Goal: Task Accomplishment & Management: Manage account settings

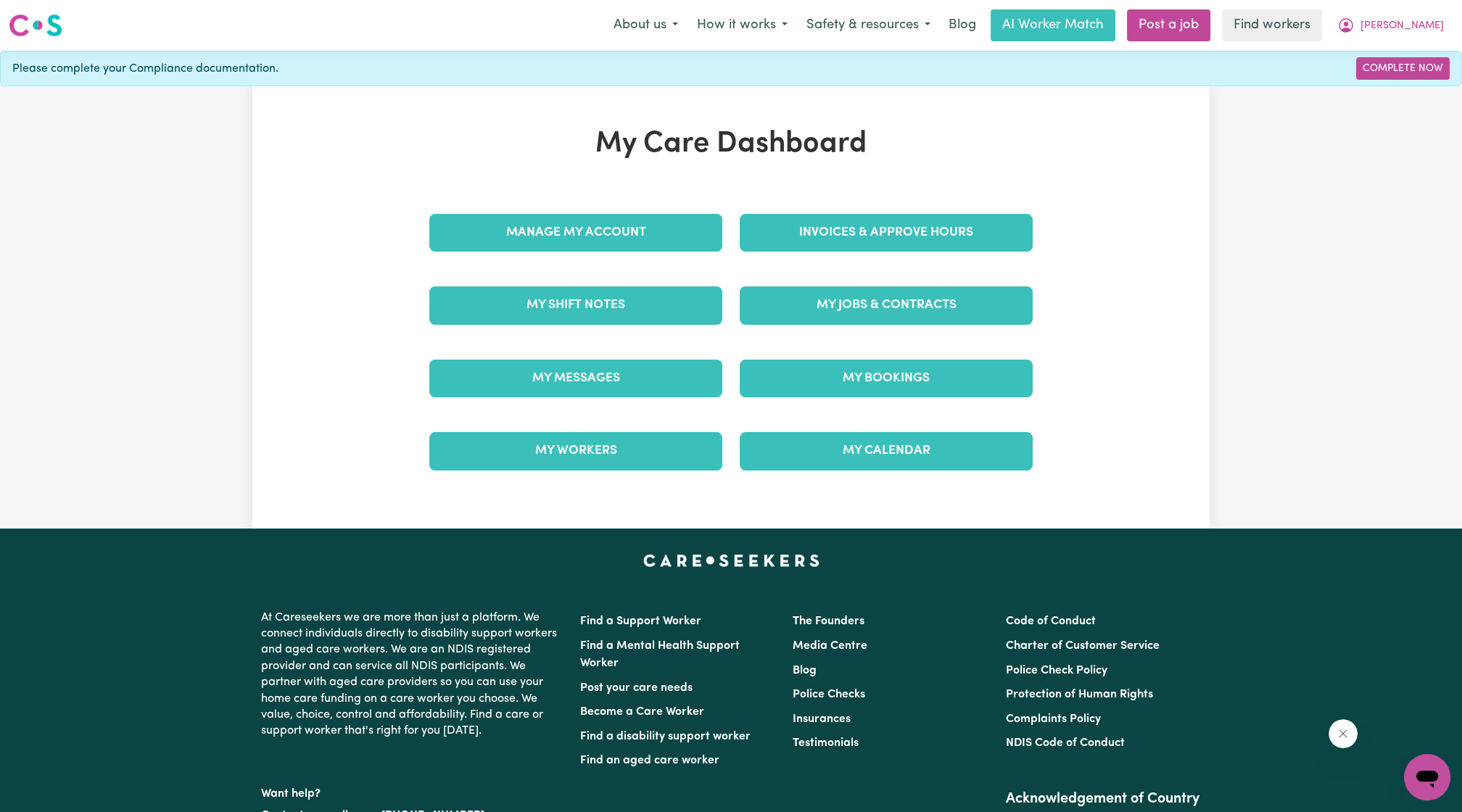
click at [804, 244] on link "Invoices & Approve Hours" at bounding box center [886, 232] width 293 height 37
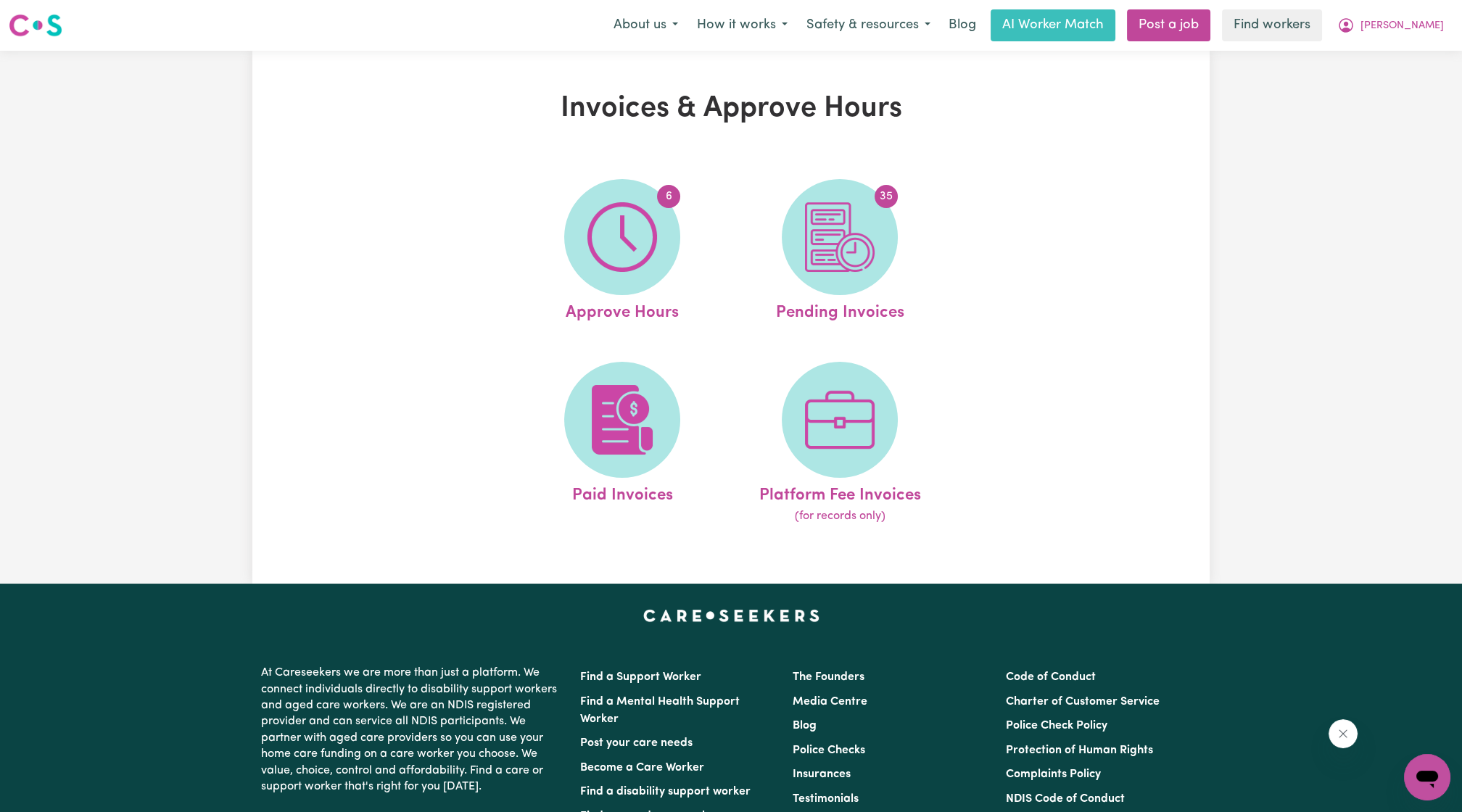
click at [804, 244] on span "35" at bounding box center [840, 237] width 116 height 116
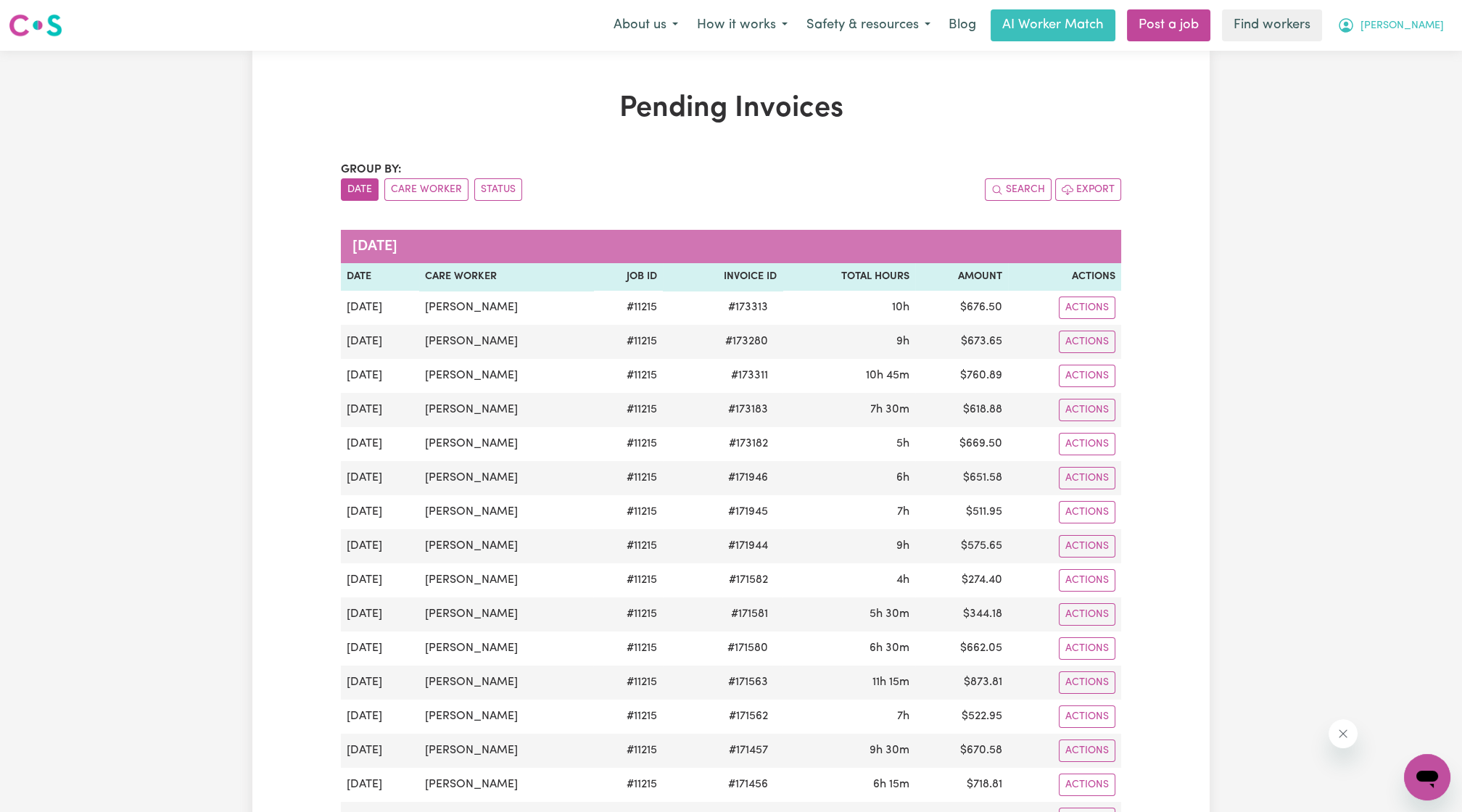
click at [1416, 35] on button "[PERSON_NAME]" at bounding box center [1390, 25] width 125 height 31
click at [1358, 70] on link "Logout" at bounding box center [1395, 84] width 114 height 27
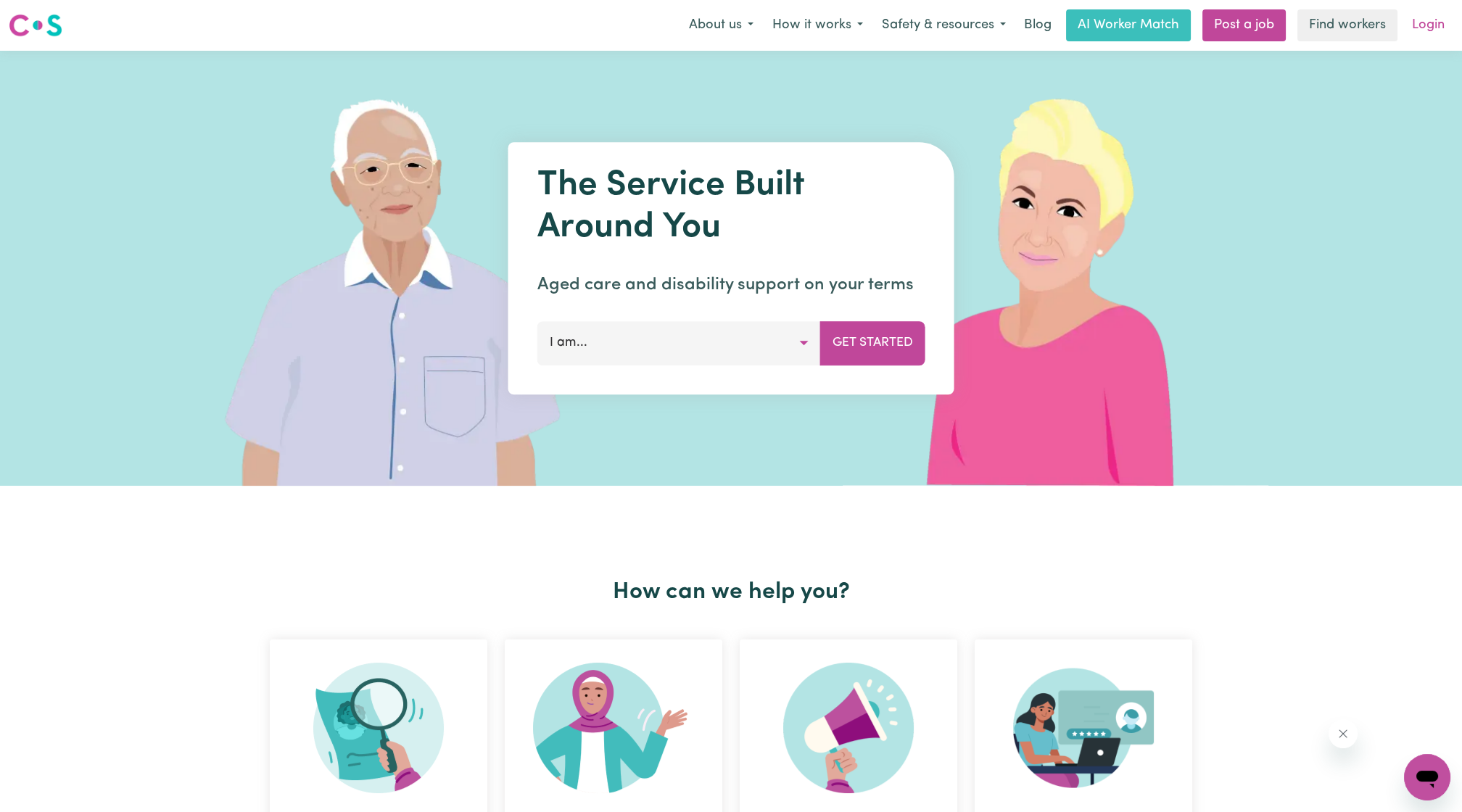
click at [1437, 15] on link "Login" at bounding box center [1427, 25] width 50 height 32
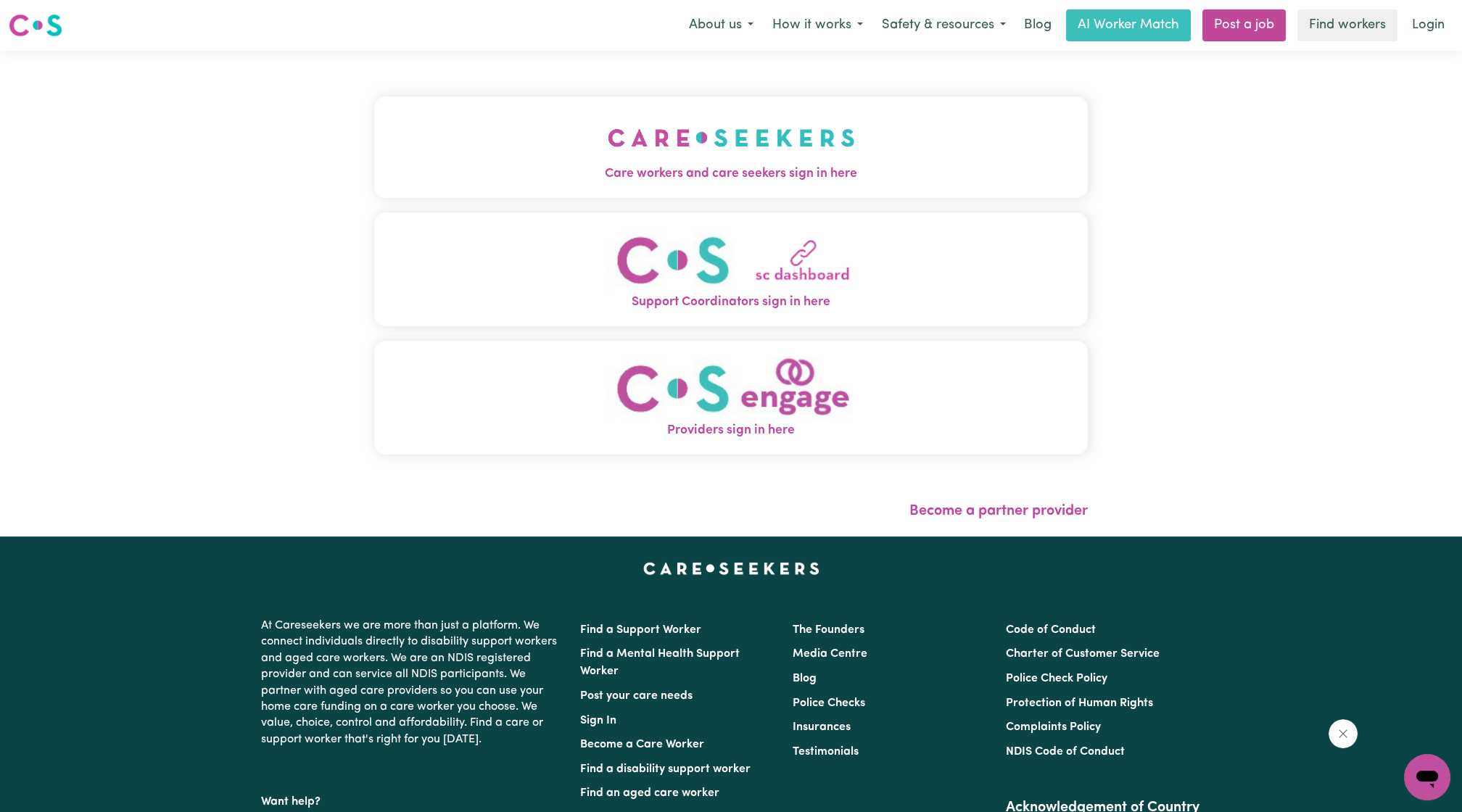
click at [817, 120] on button "Care workers and care seekers sign in here" at bounding box center [731, 147] width 713 height 102
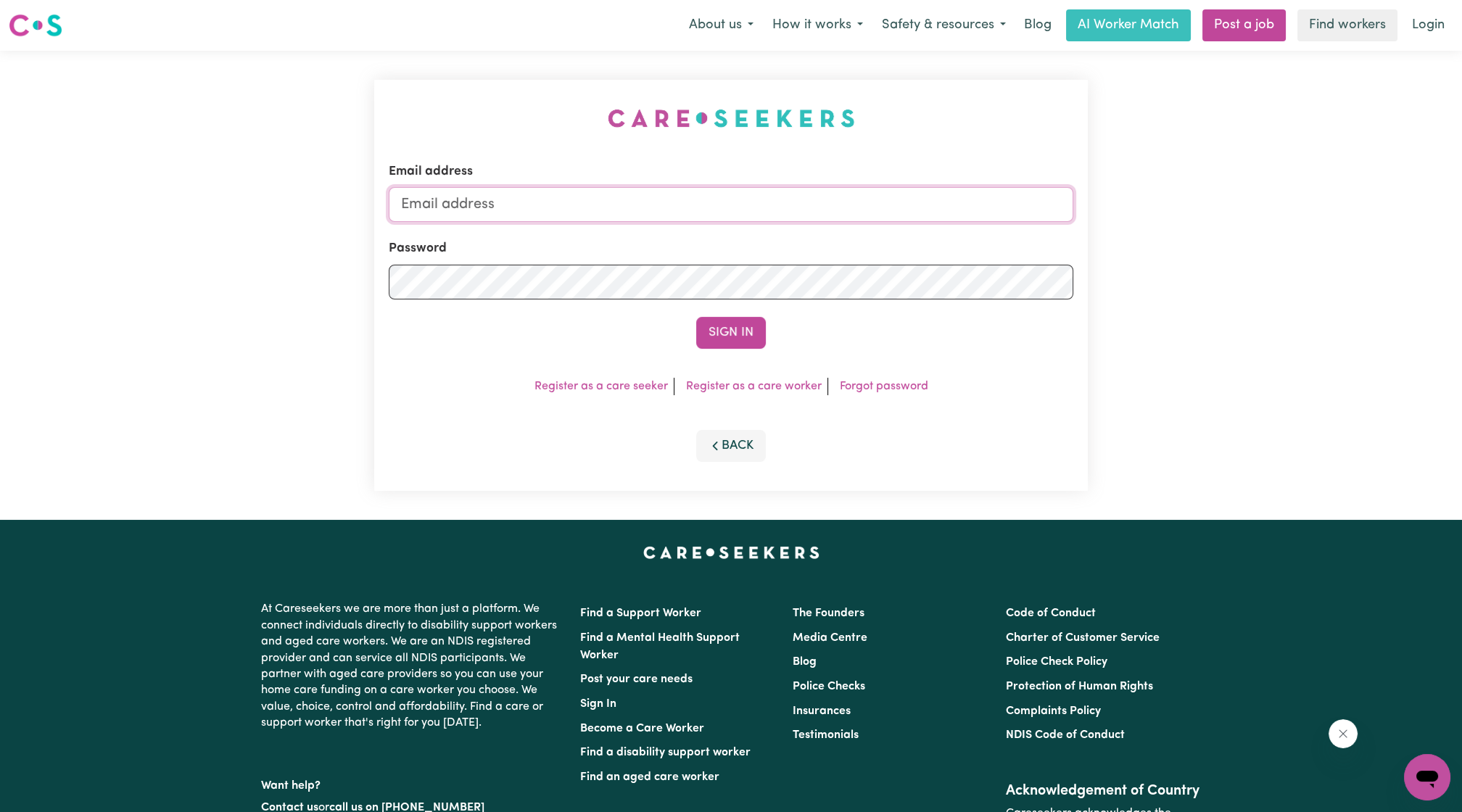
click at [802, 188] on input "Email address" at bounding box center [731, 204] width 684 height 35
drag, startPoint x: 472, startPoint y: 205, endPoint x: 859, endPoint y: 233, distance: 388.0
click at [859, 233] on form "Email address [EMAIL_ADDRESS][PERSON_NAME][DOMAIN_NAME] Password Sign In" at bounding box center [731, 255] width 684 height 186
type input "superuser~edwinalofts@careseekers.com.au"
click at [759, 334] on button "Sign In" at bounding box center [731, 332] width 70 height 32
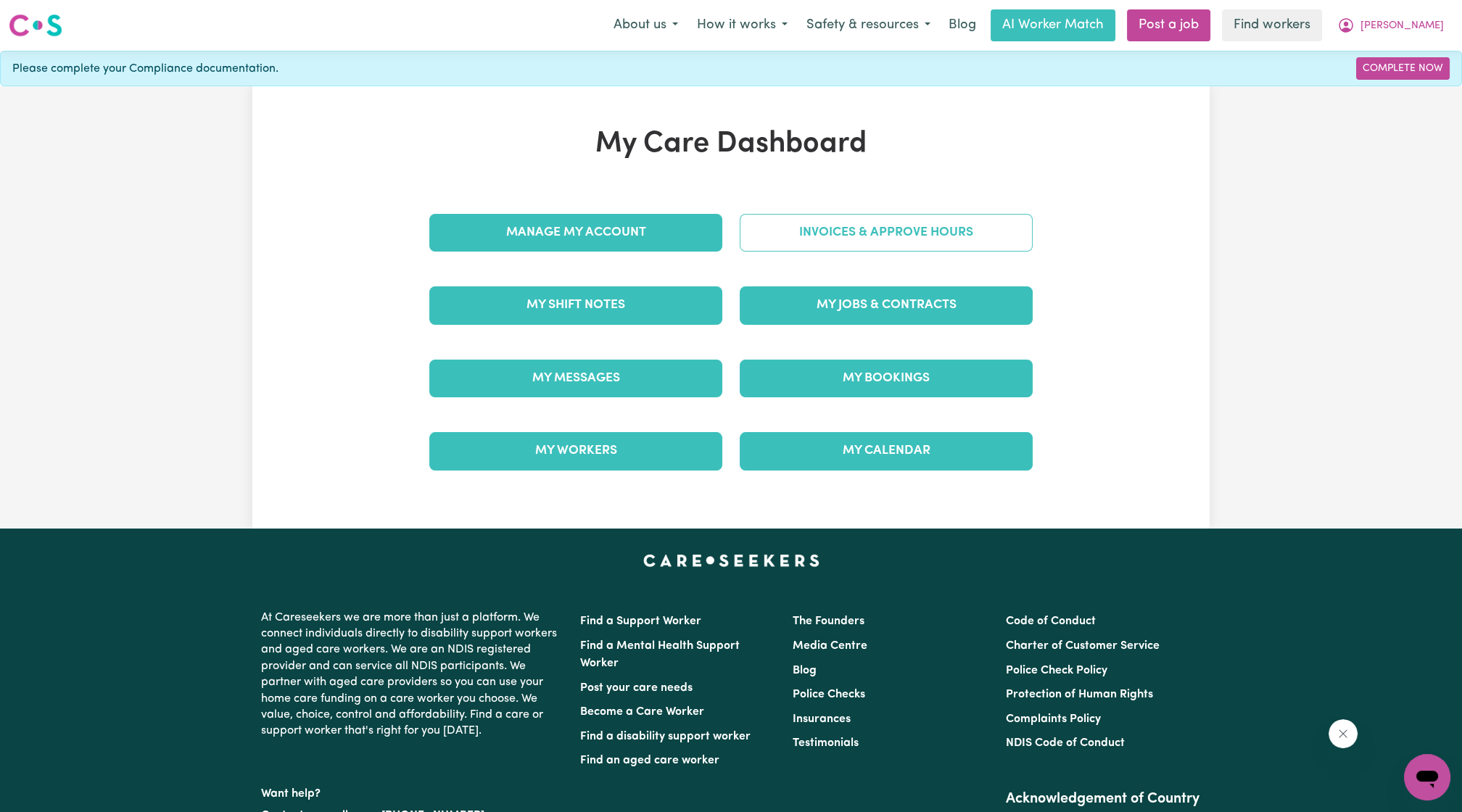
click at [817, 239] on link "Invoices & Approve Hours" at bounding box center [886, 232] width 293 height 37
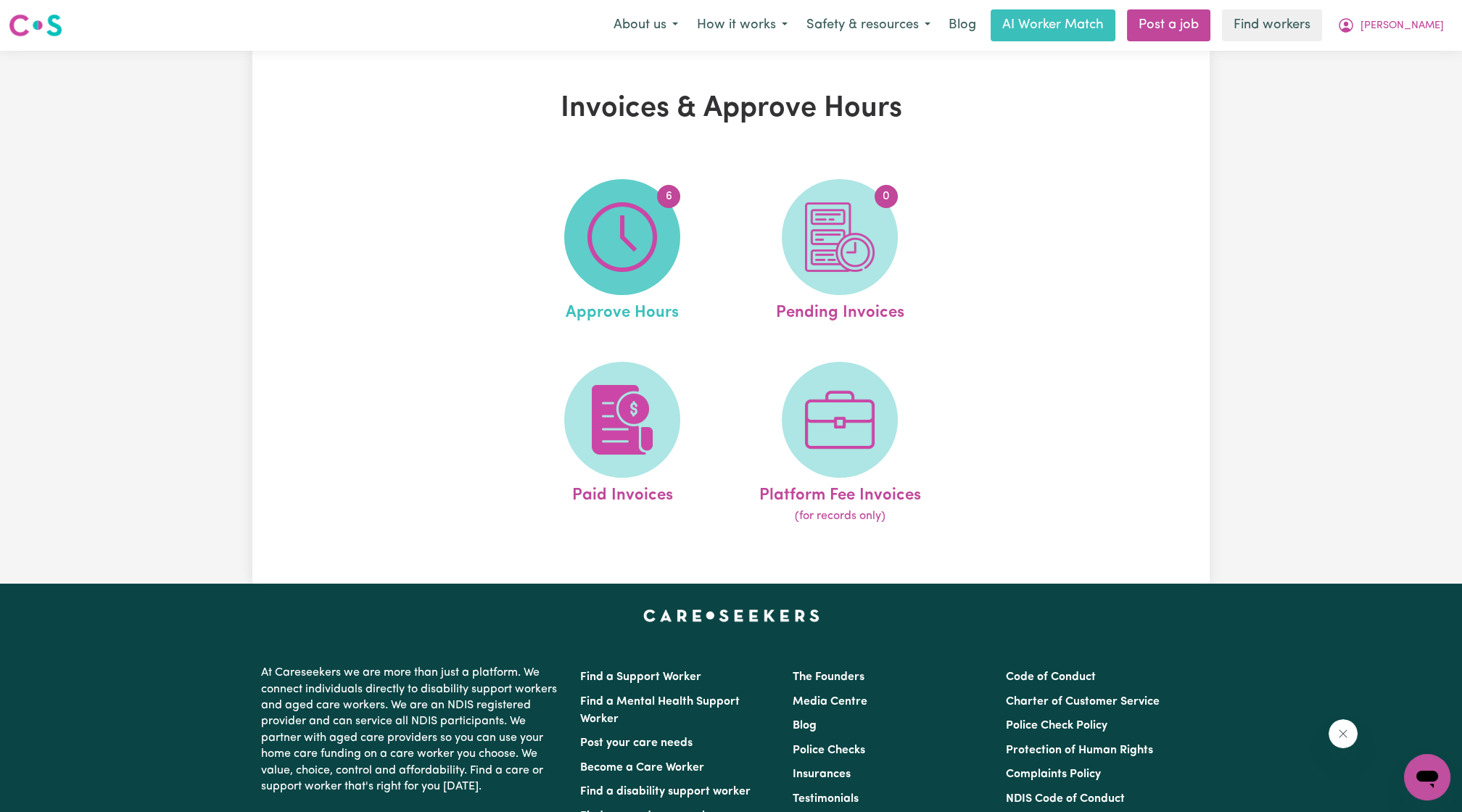
click at [629, 279] on span "6" at bounding box center [622, 237] width 116 height 116
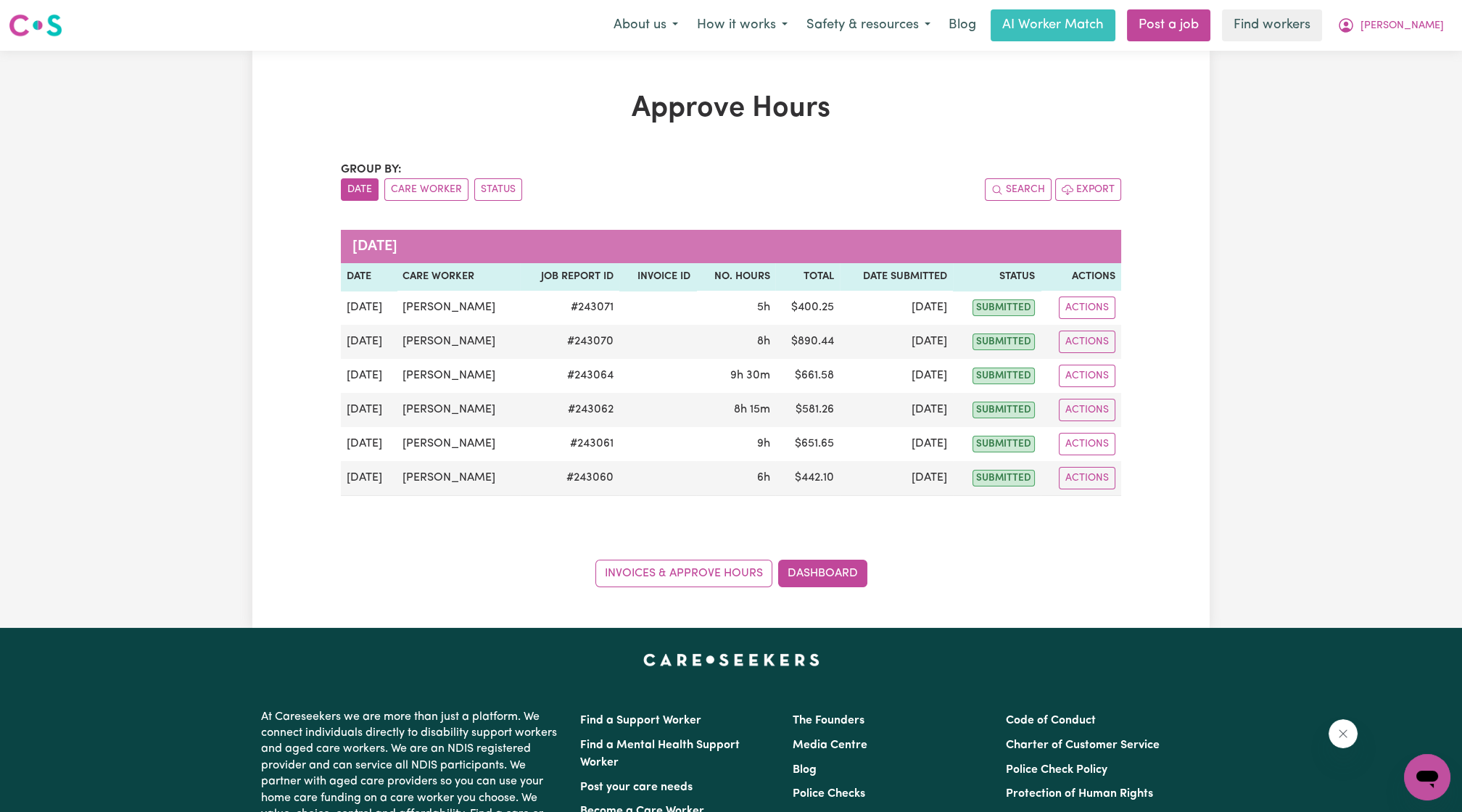
click at [1132, 508] on div "Approve Hours Group by: Date Care Worker Status Search Export September 2025 Da…" at bounding box center [731, 340] width 957 height 496
click at [1417, 27] on span "[PERSON_NAME]" at bounding box center [1402, 26] width 84 height 16
click at [1372, 48] on link "My Dashboard" at bounding box center [1395, 56] width 114 height 27
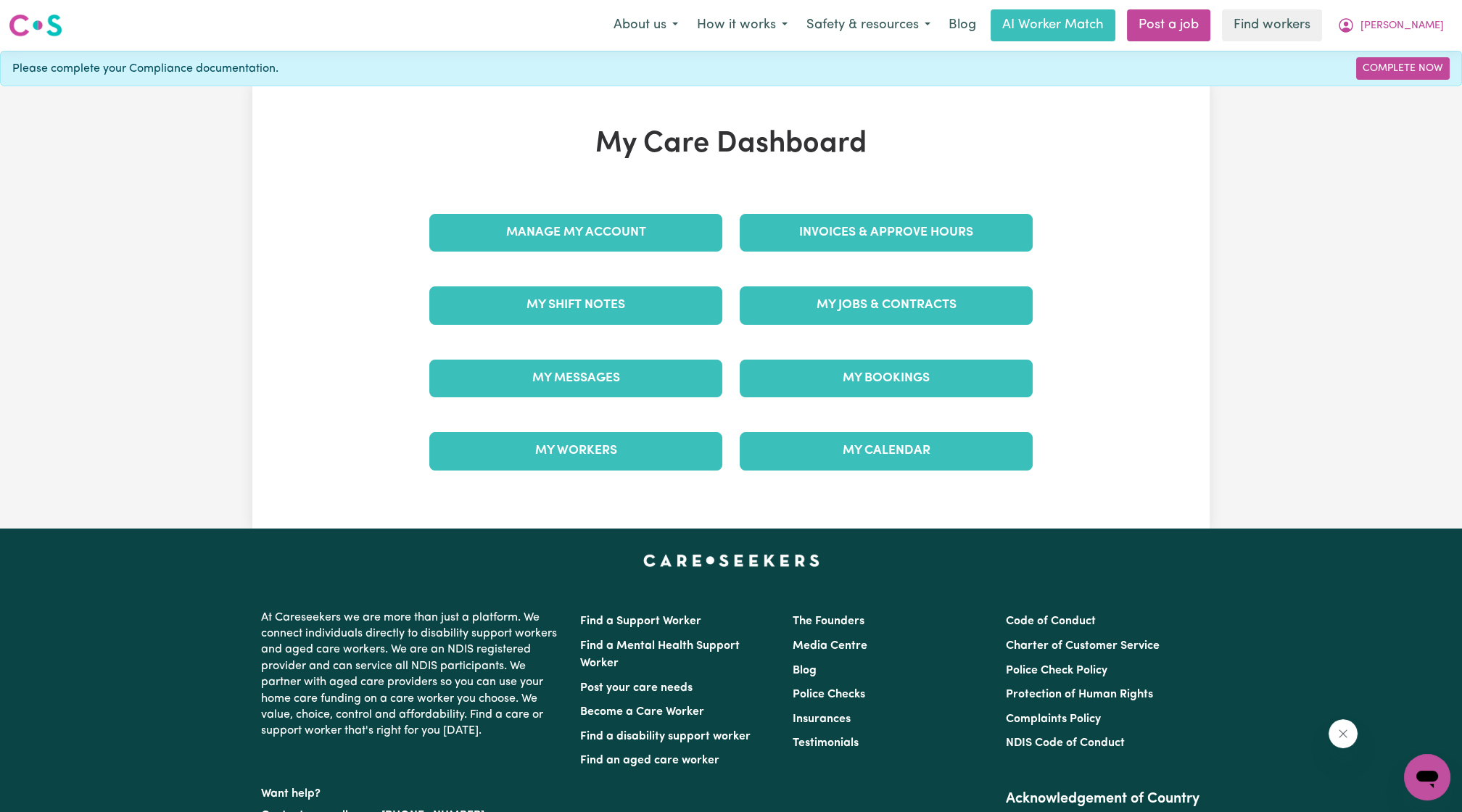
click at [918, 210] on div "Invoices & Approve Hours" at bounding box center [886, 233] width 311 height 73
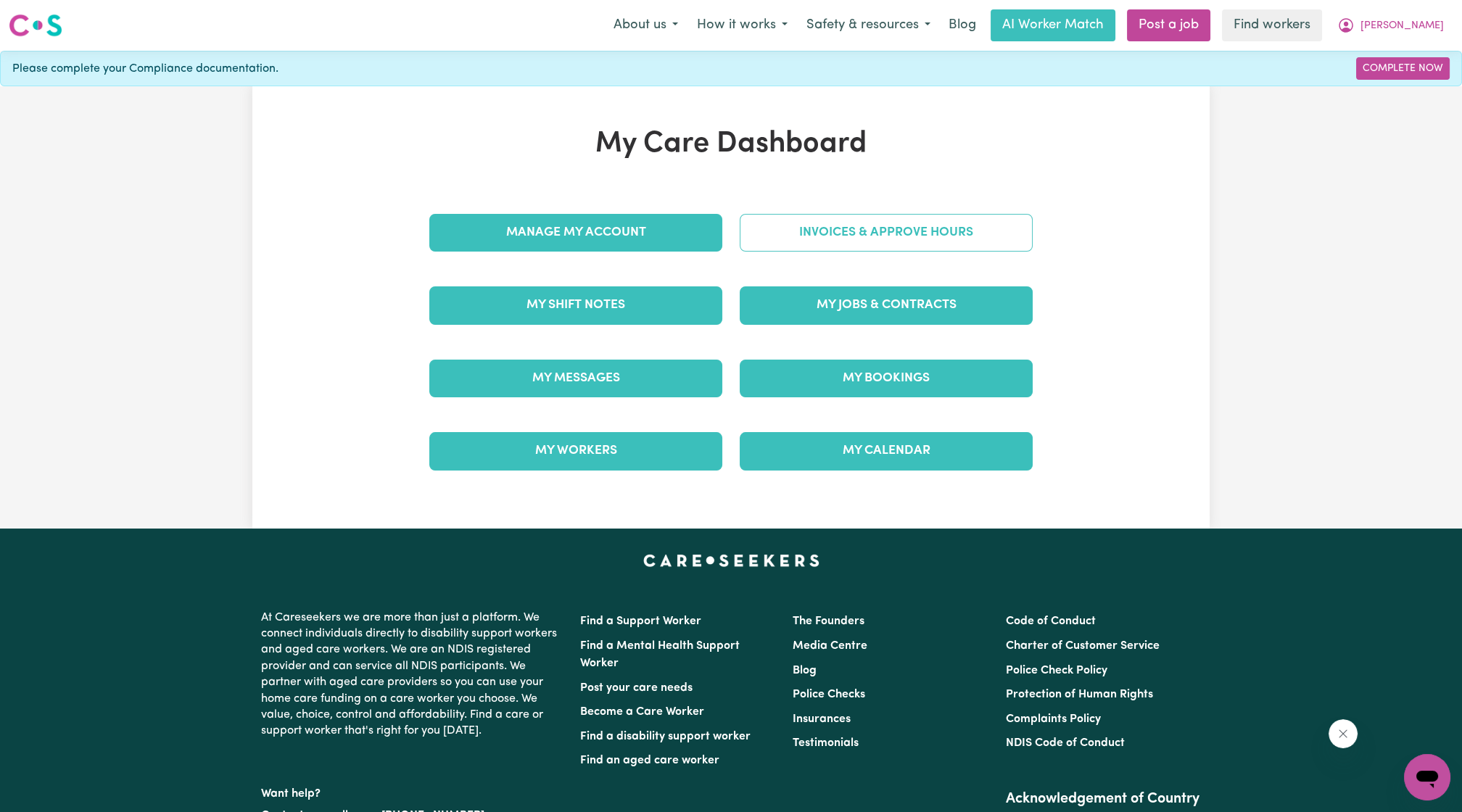
click at [896, 224] on link "Invoices & Approve Hours" at bounding box center [886, 232] width 293 height 37
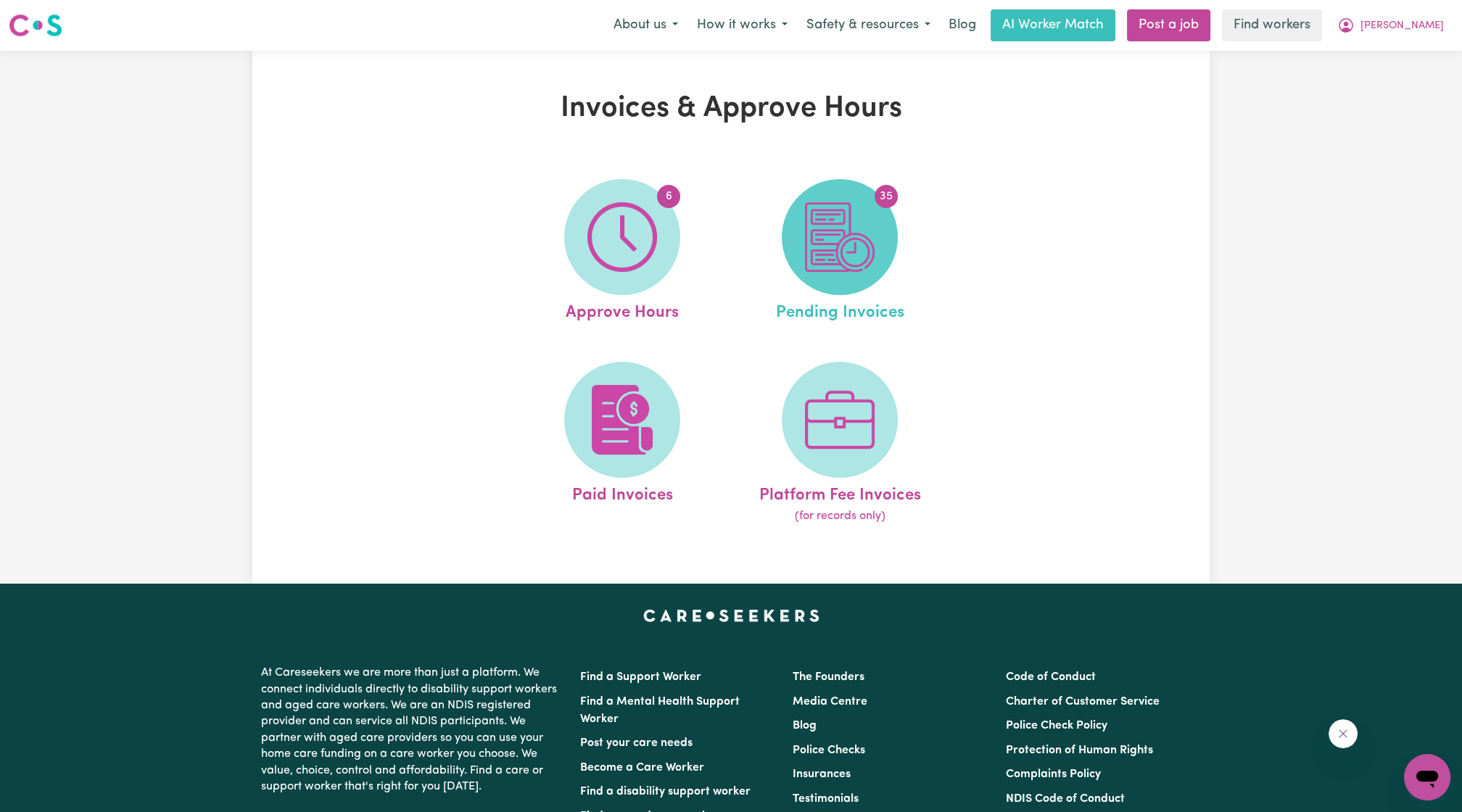
click at [846, 243] on img at bounding box center [840, 237] width 70 height 70
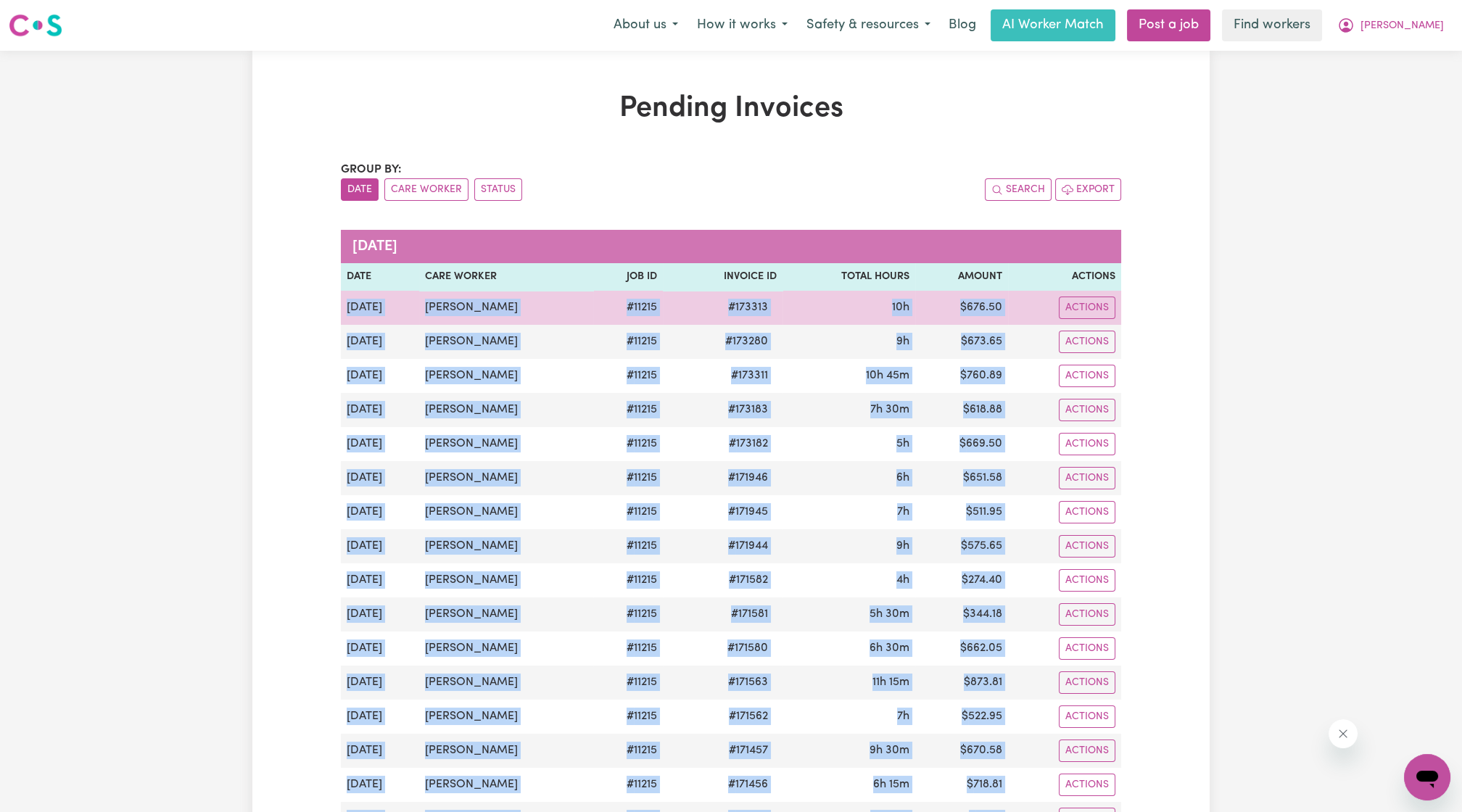
drag, startPoint x: 1145, startPoint y: 512, endPoint x: 343, endPoint y: 316, distance: 825.6
copy div "Aug 29 Jafar Najafipour # 11215 # 173313 10h $ 676.50 Actions Aug 27 Jafar Naja…"
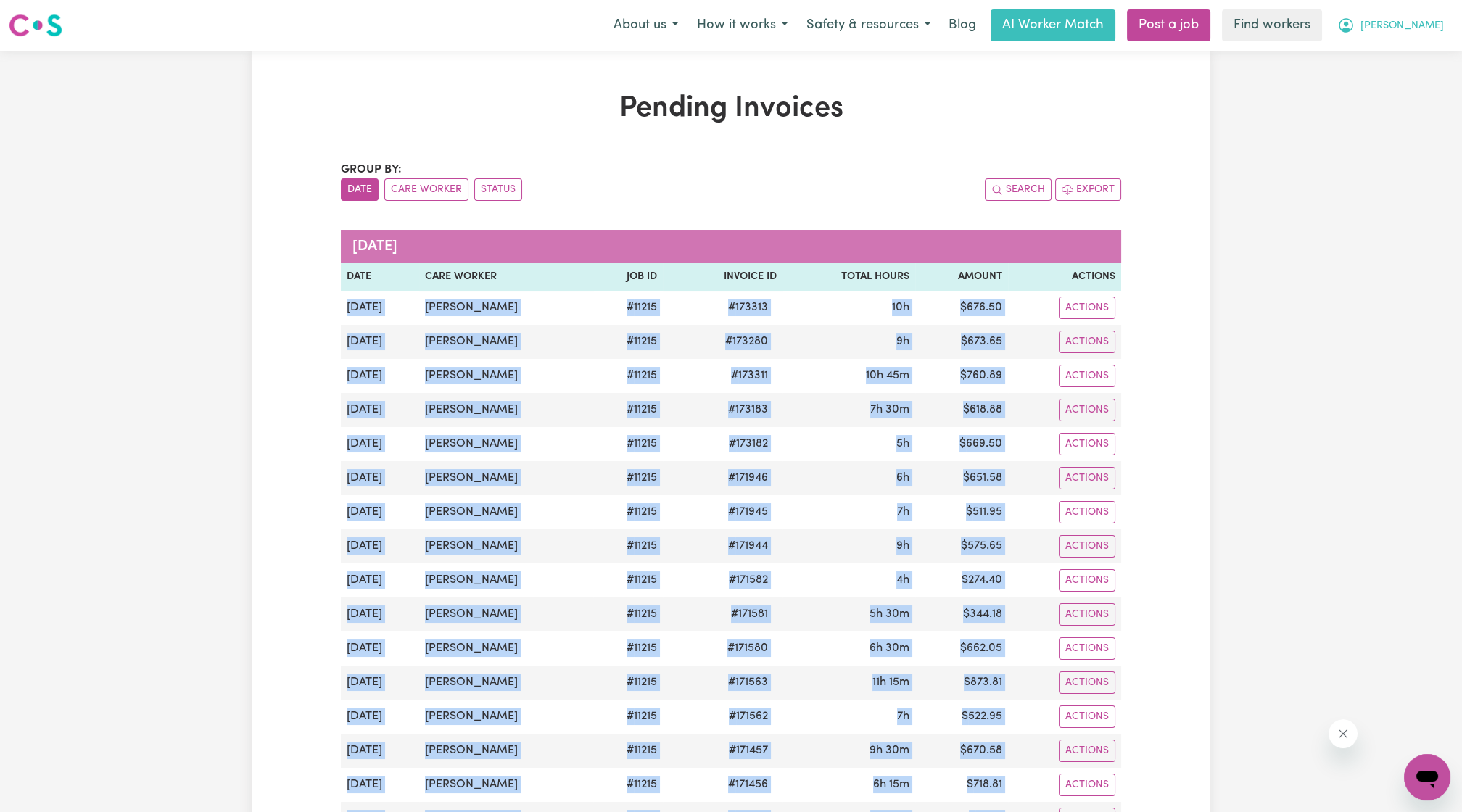
click at [1419, 13] on button "[PERSON_NAME]" at bounding box center [1390, 25] width 125 height 31
click at [1383, 46] on link "My Dashboard" at bounding box center [1395, 56] width 114 height 27
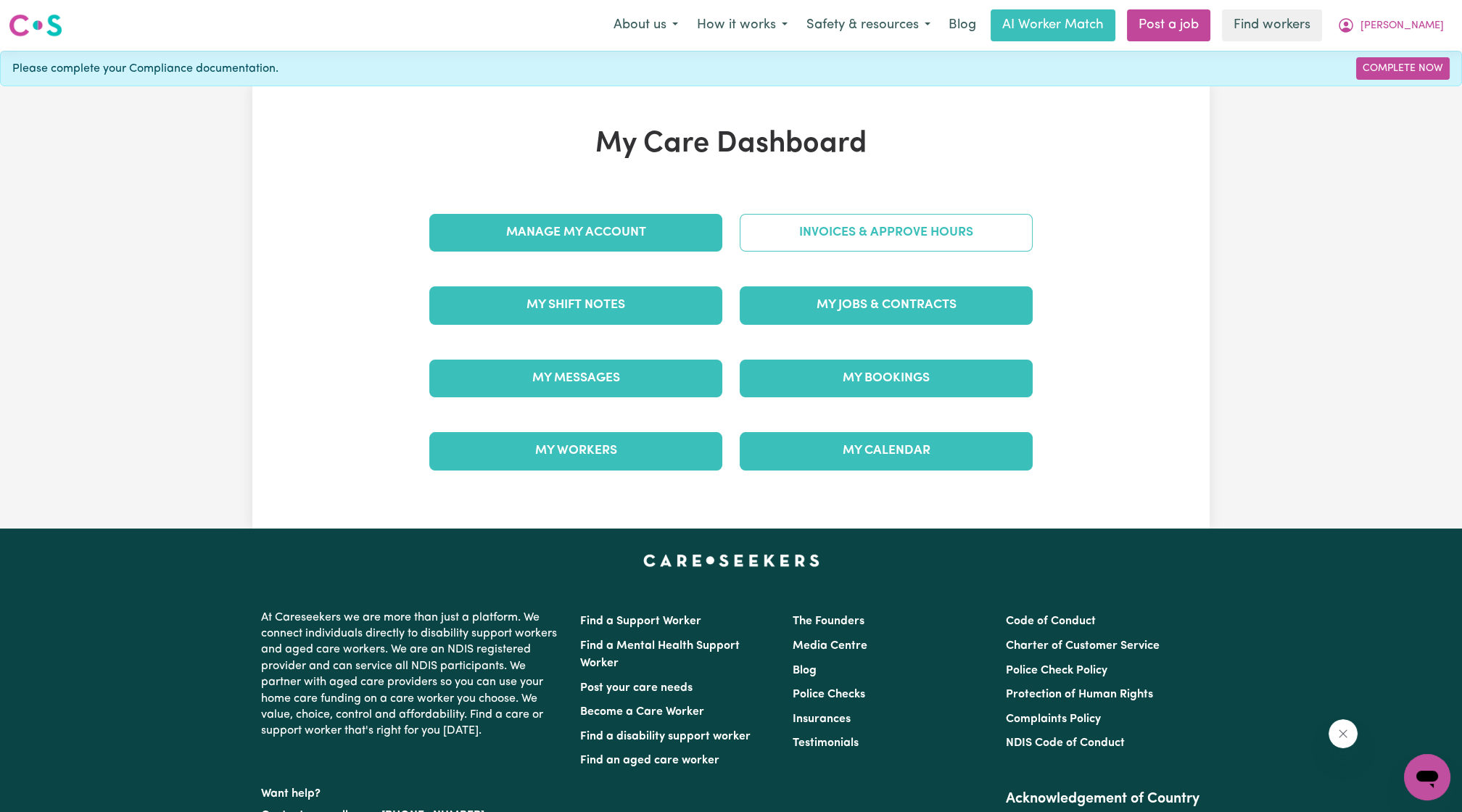
click at [901, 223] on link "Invoices & Approve Hours" at bounding box center [886, 232] width 293 height 37
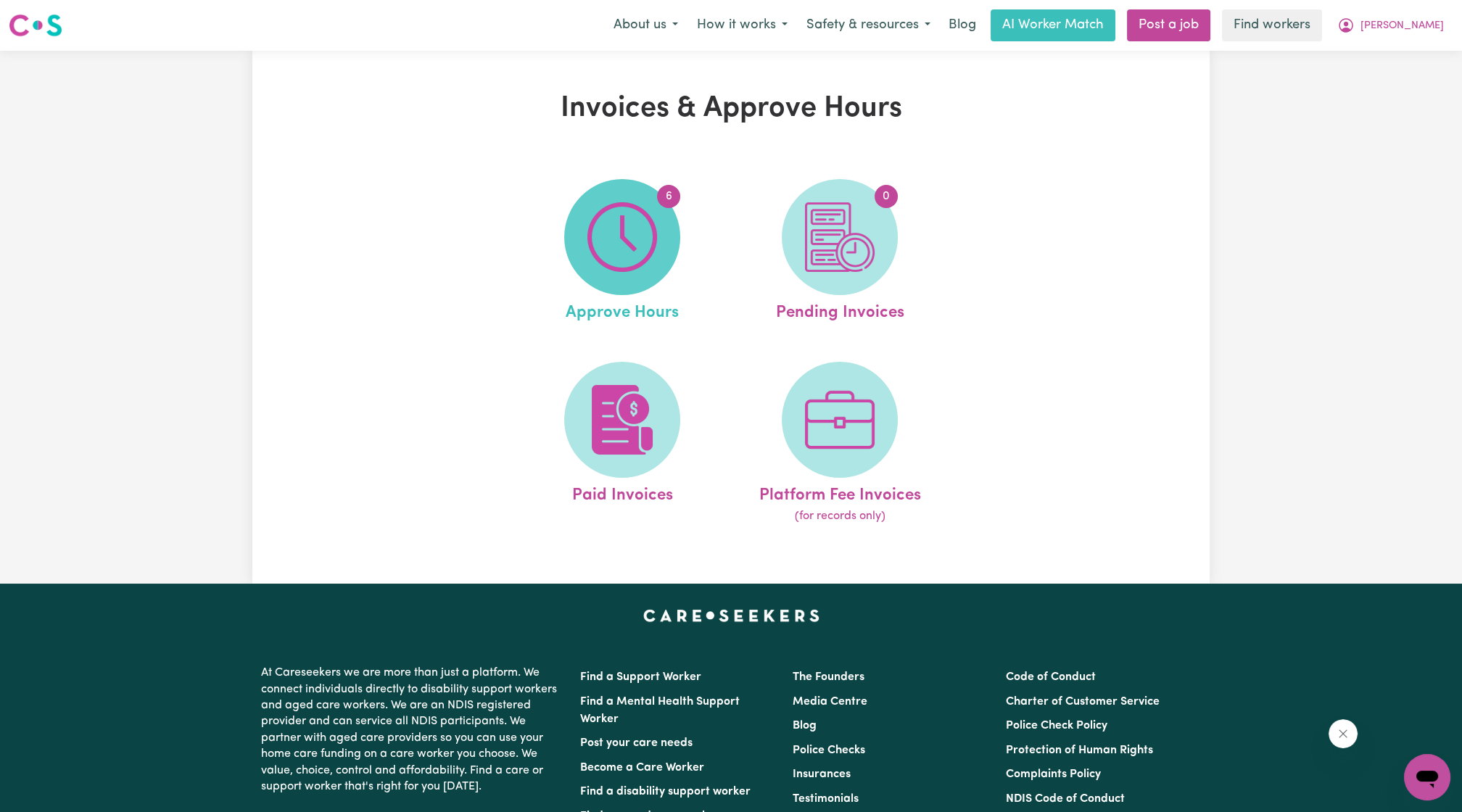
click at [623, 255] on img at bounding box center [622, 237] width 70 height 70
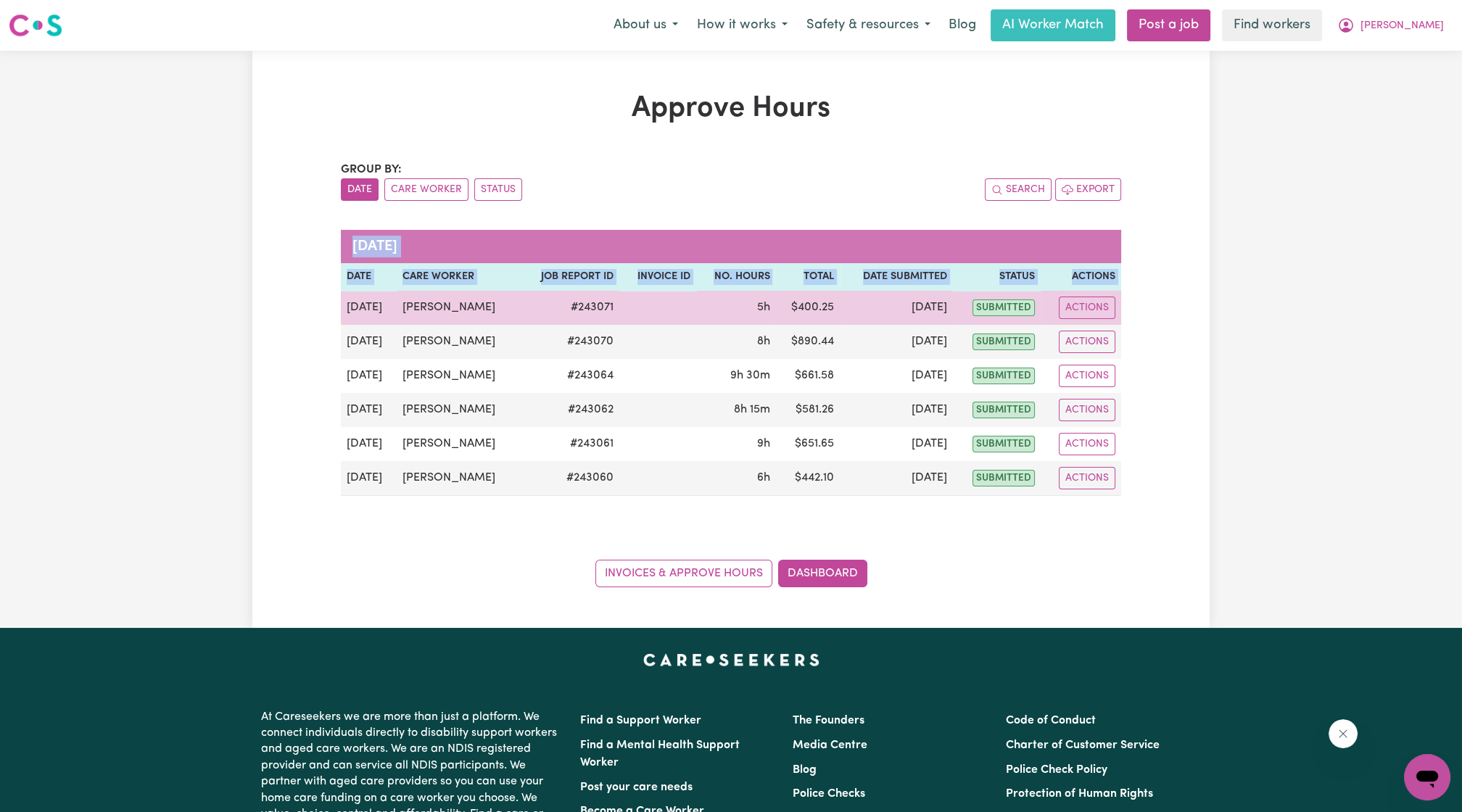
drag, startPoint x: 1134, startPoint y: 471, endPoint x: 345, endPoint y: 313, distance: 804.7
click at [345, 313] on div "Approve Hours Group by: Date Care Worker Status Search Export September 2025 Da…" at bounding box center [731, 340] width 957 height 496
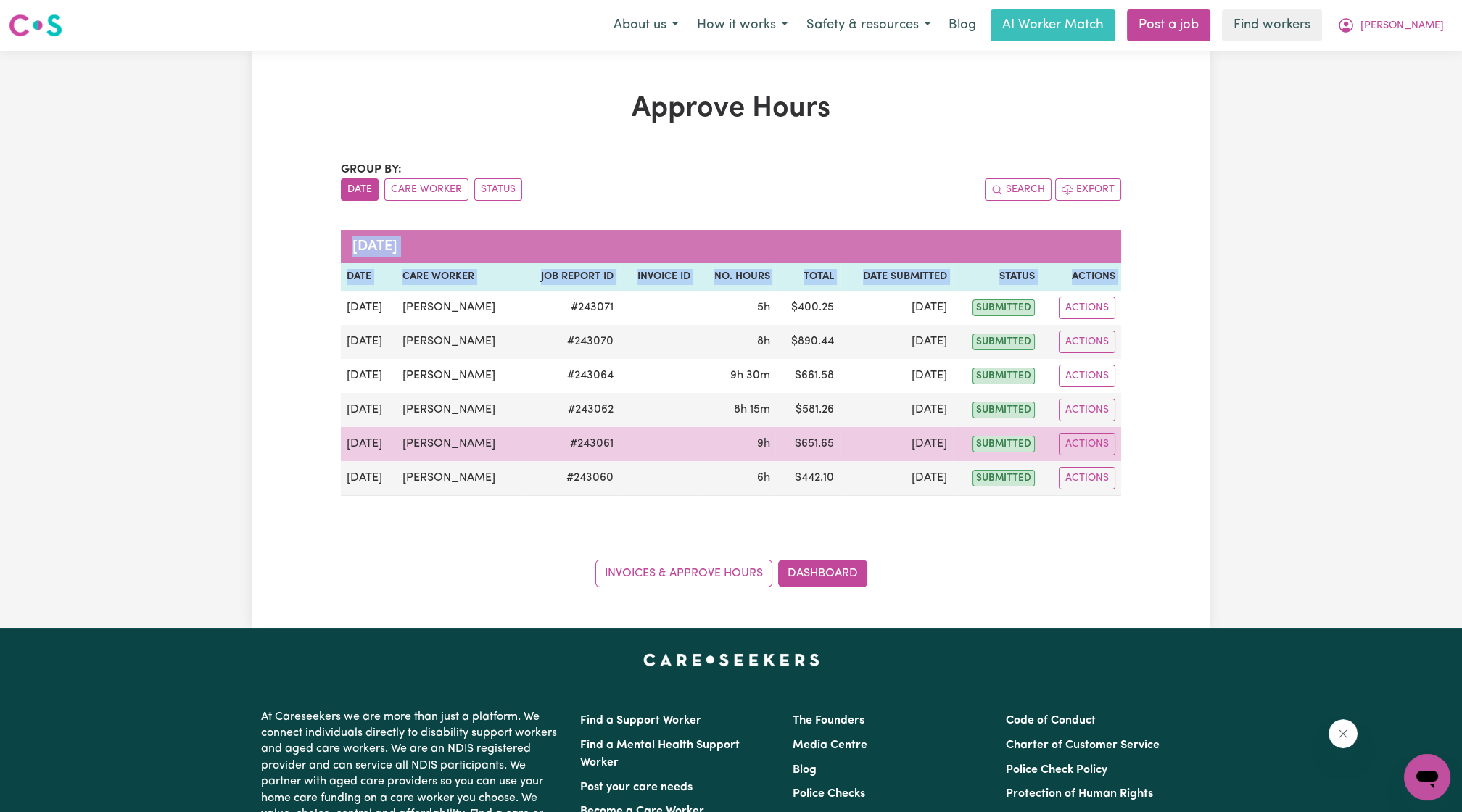
click at [865, 454] on td "[DATE]" at bounding box center [896, 444] width 113 height 35
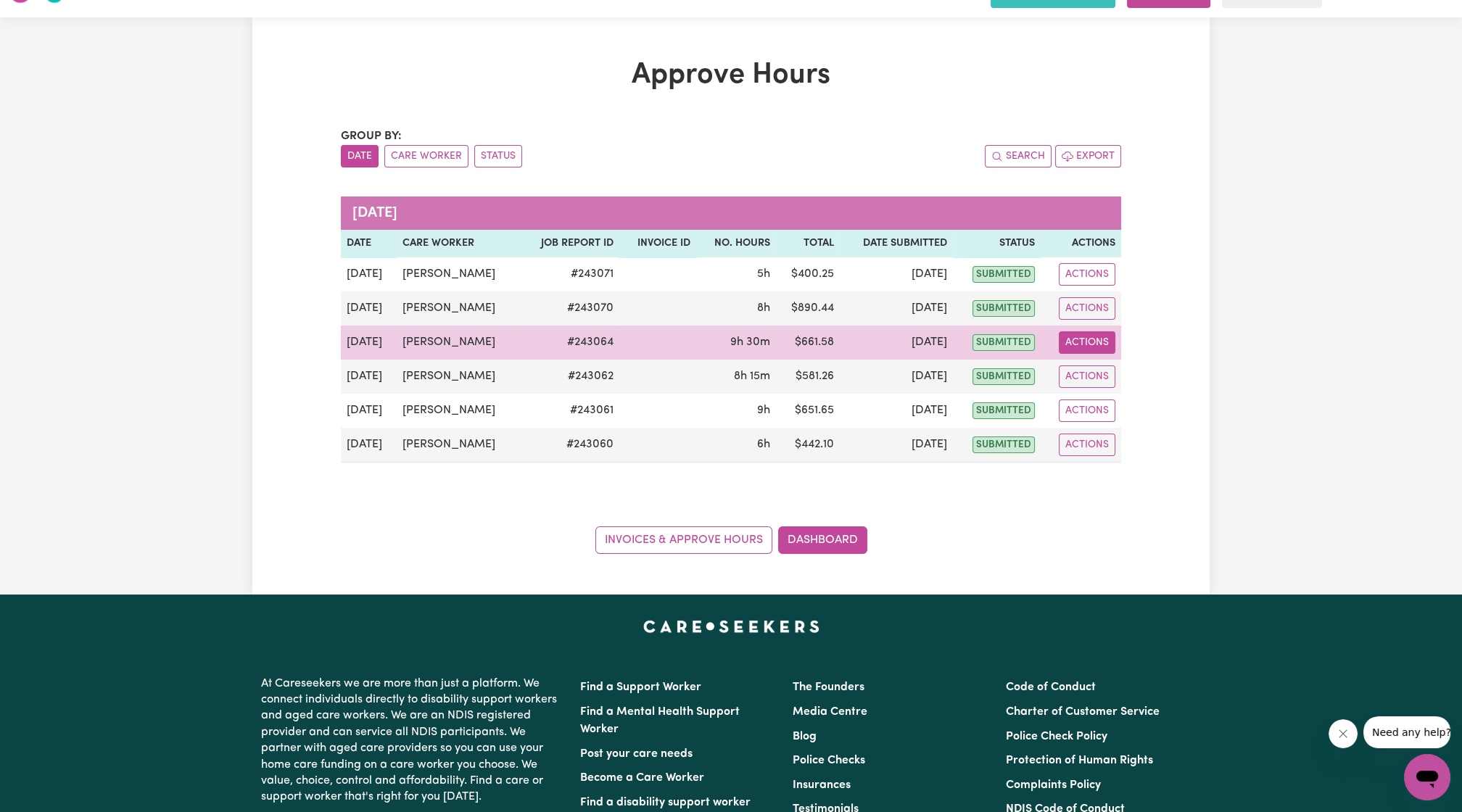
scroll to position [35, 0]
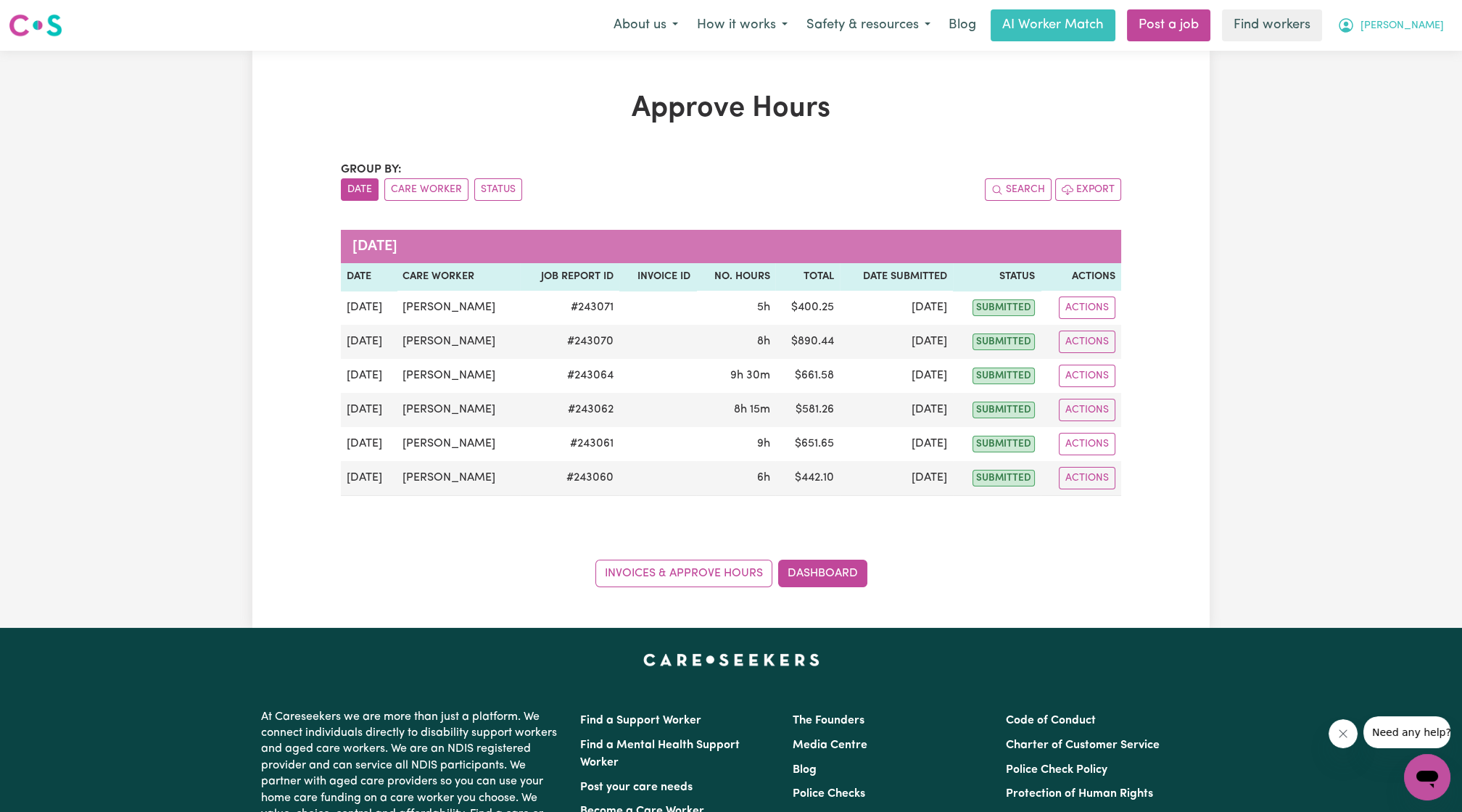
click at [1427, 33] on span "[PERSON_NAME]" at bounding box center [1402, 26] width 84 height 16
click at [1397, 52] on link "My Dashboard" at bounding box center [1395, 56] width 114 height 27
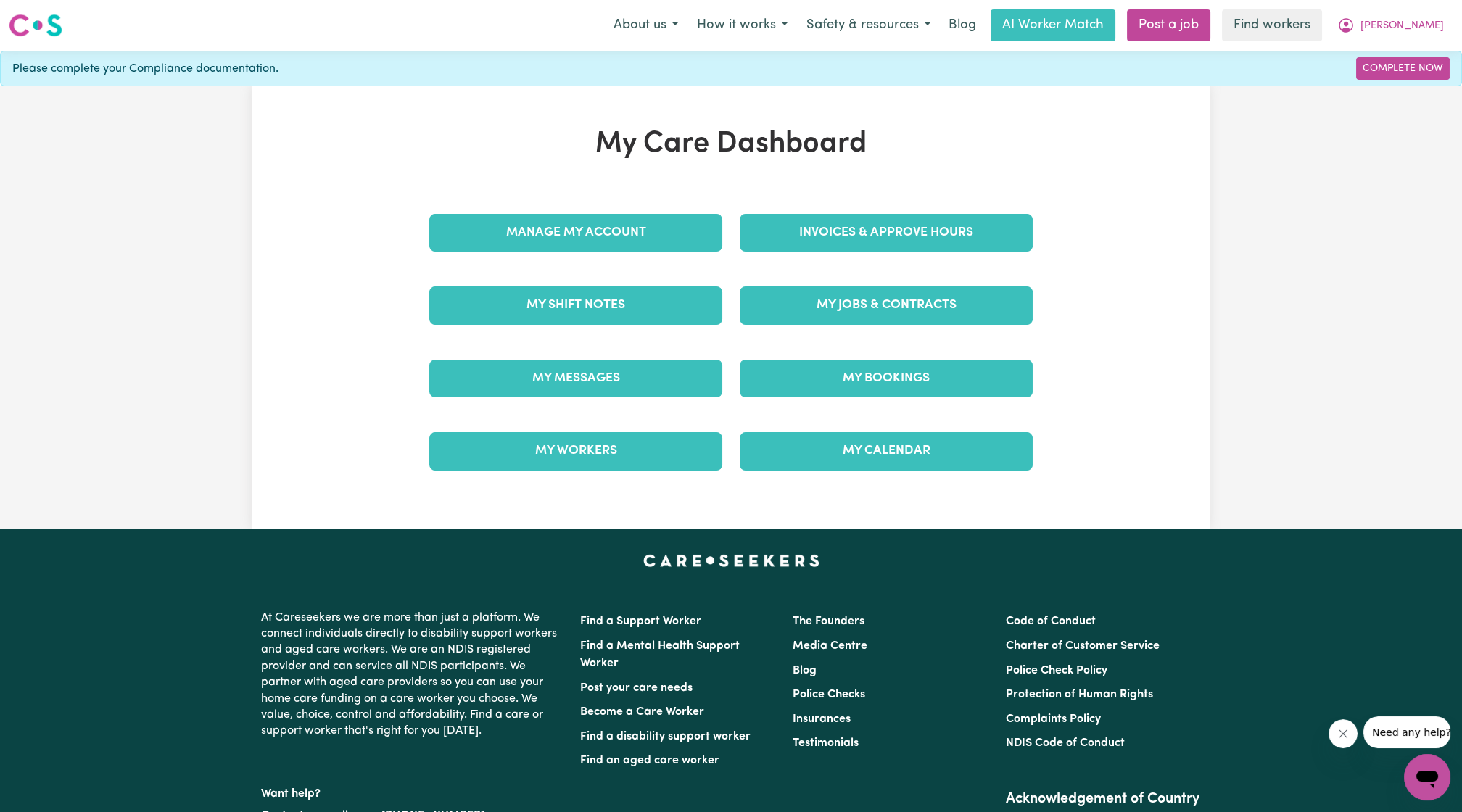
click at [989, 167] on div "My Care Dashboard Manage My Account Invoices & Approve Hours My Shift Notes My …" at bounding box center [731, 307] width 638 height 361
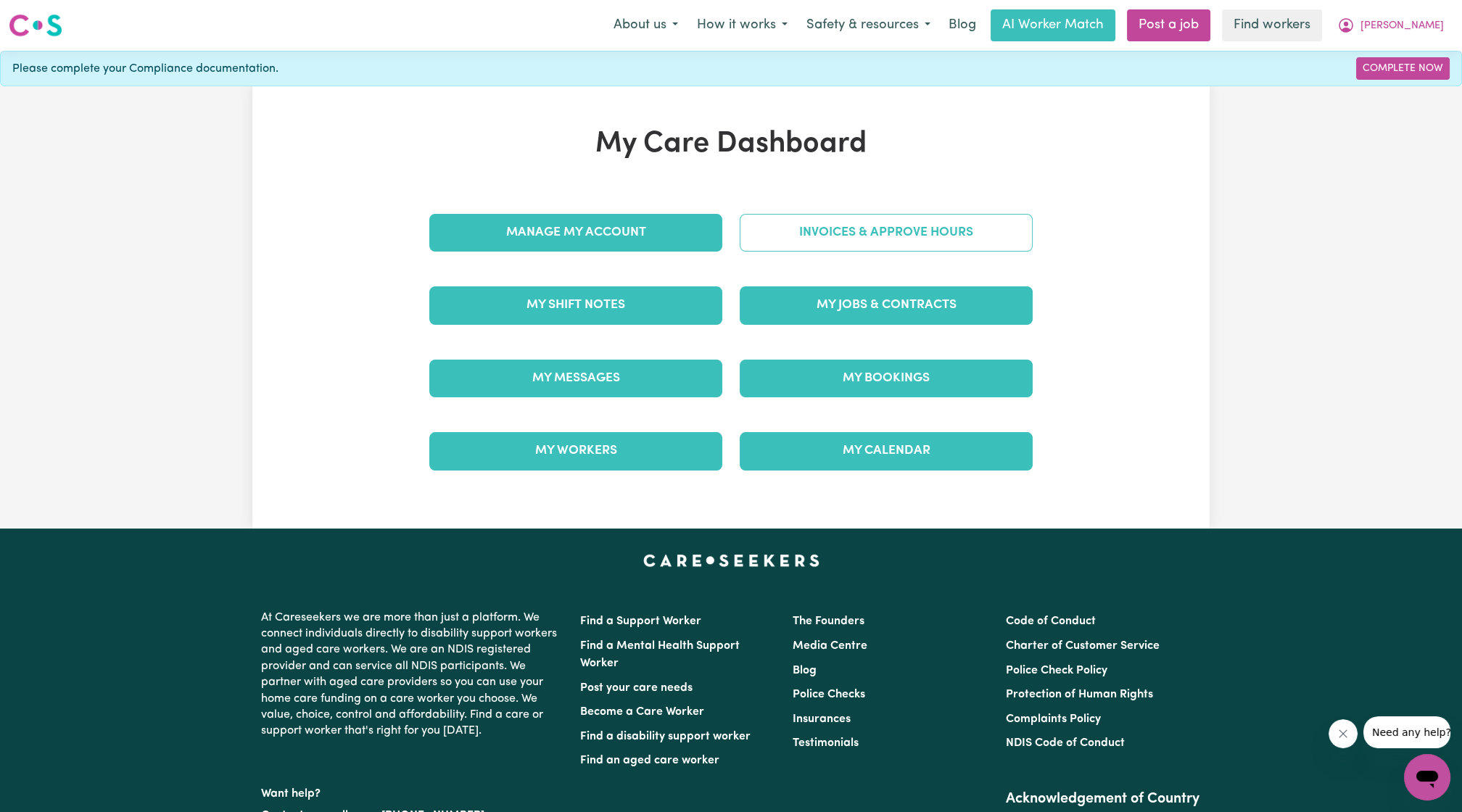
click at [960, 216] on link "Invoices & Approve Hours" at bounding box center [886, 232] width 293 height 37
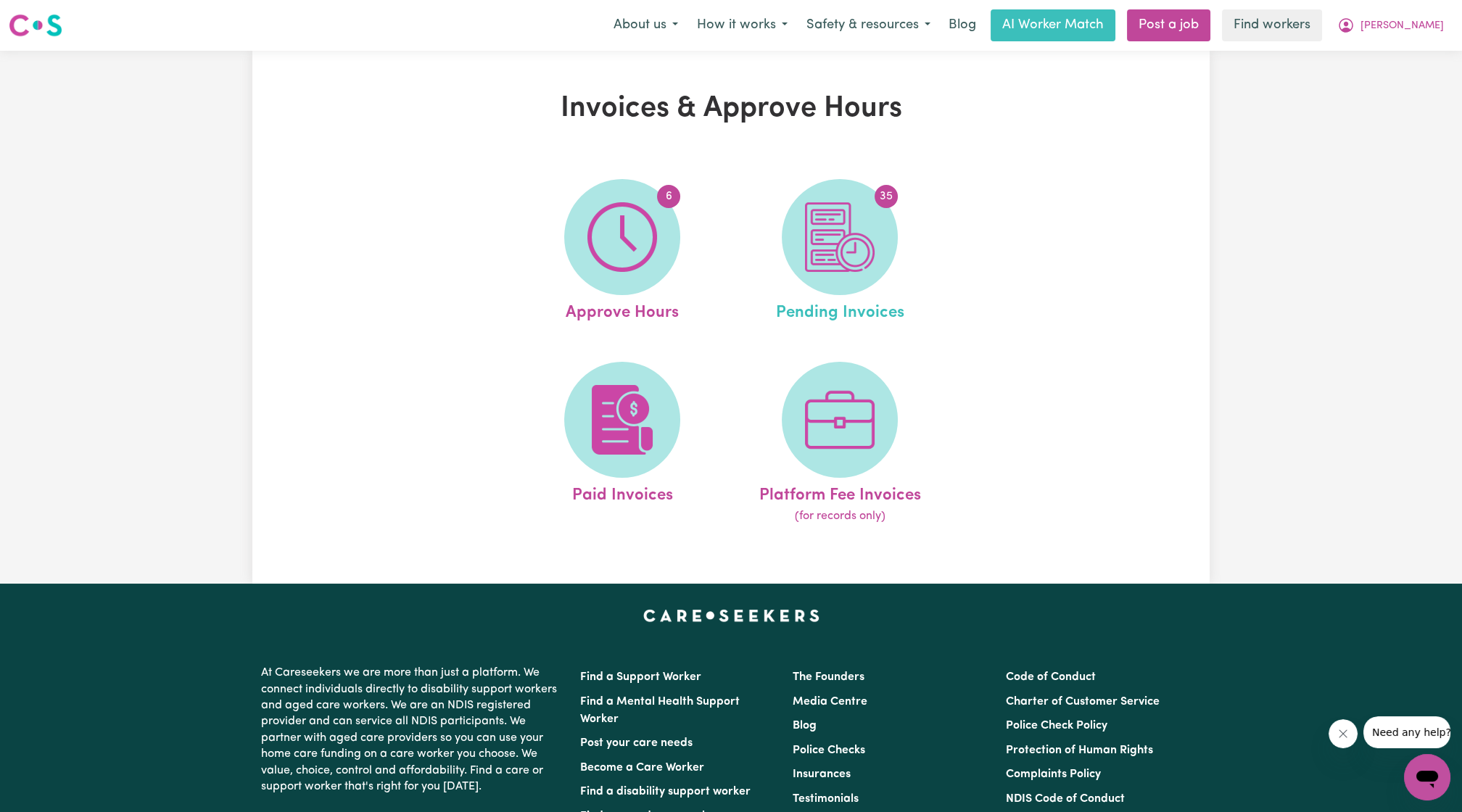
click at [811, 292] on link "35 Pending Invoices" at bounding box center [840, 252] width 209 height 146
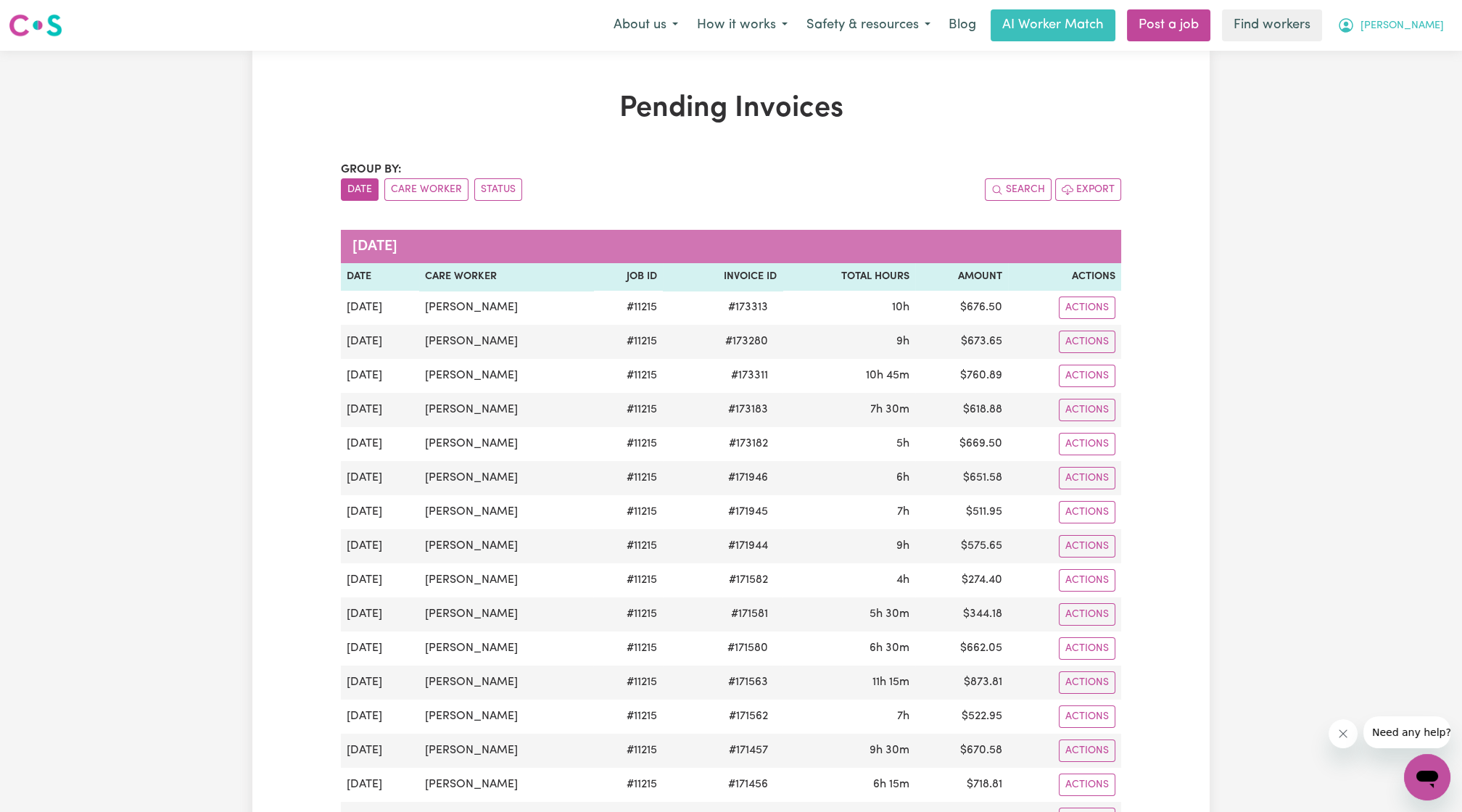
click at [1421, 35] on button "[PERSON_NAME]" at bounding box center [1390, 25] width 125 height 31
click at [1400, 84] on link "Logout" at bounding box center [1395, 84] width 114 height 27
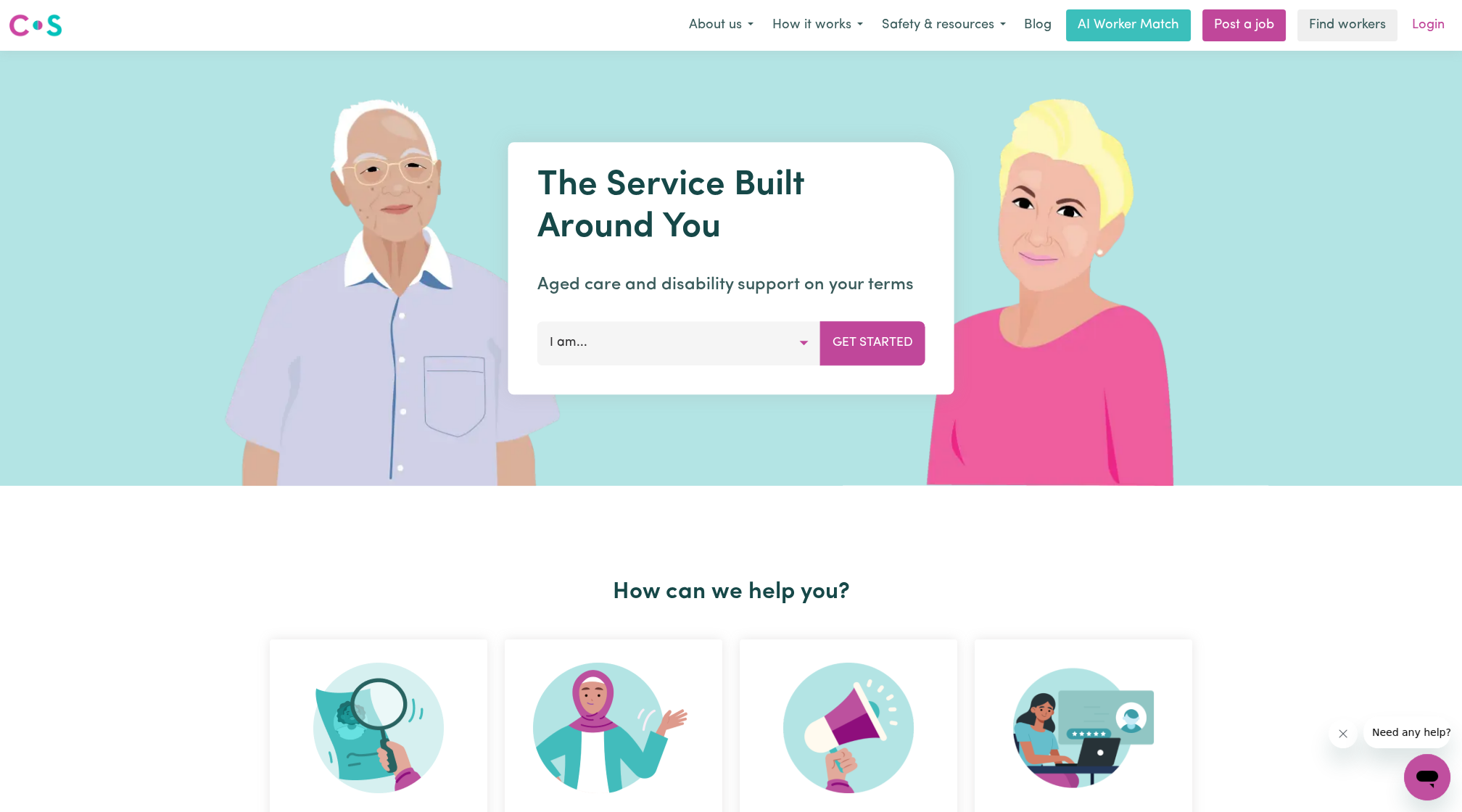
click at [1436, 18] on link "Login" at bounding box center [1427, 25] width 50 height 32
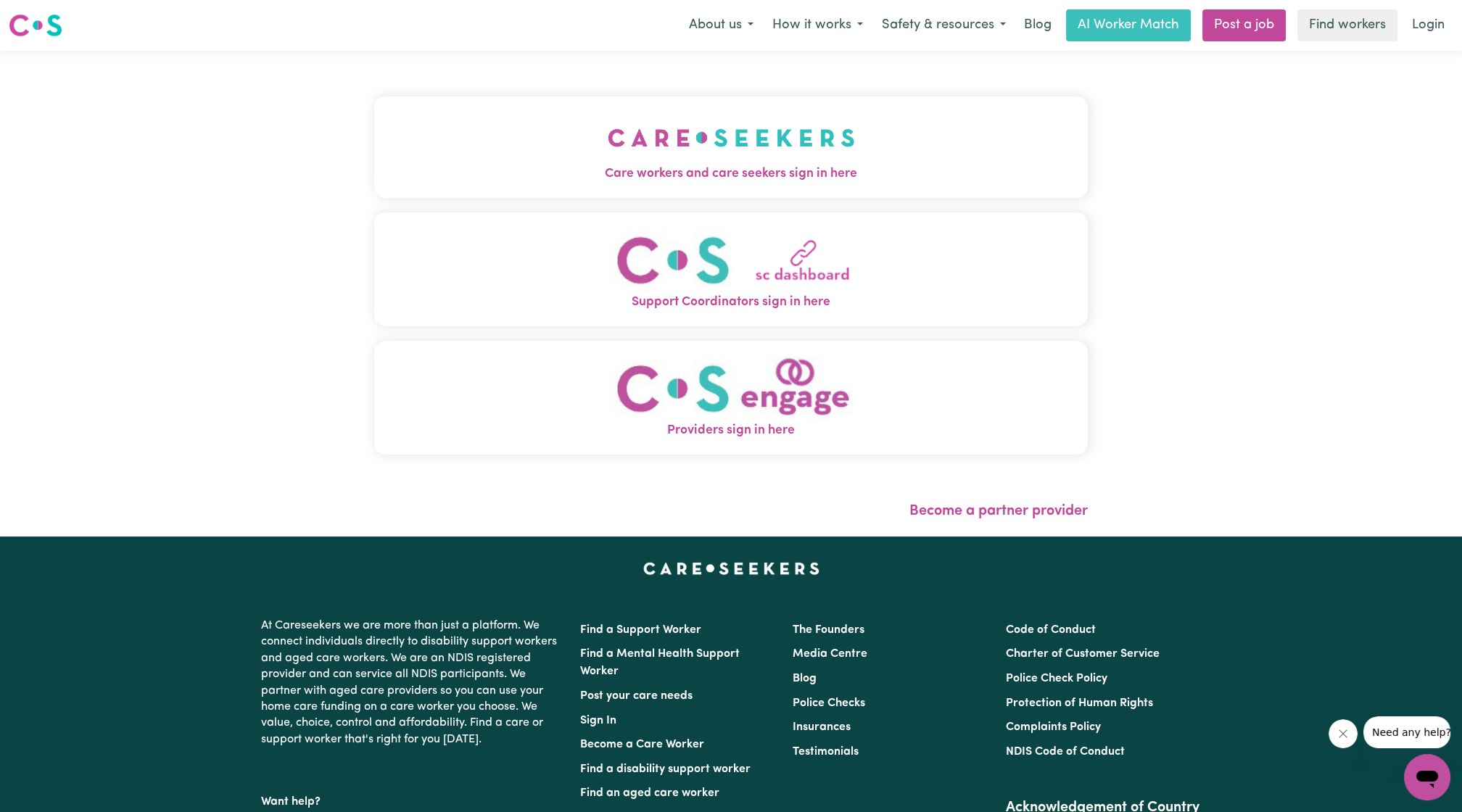
click at [884, 142] on button "Care workers and care seekers sign in here" at bounding box center [731, 147] width 713 height 102
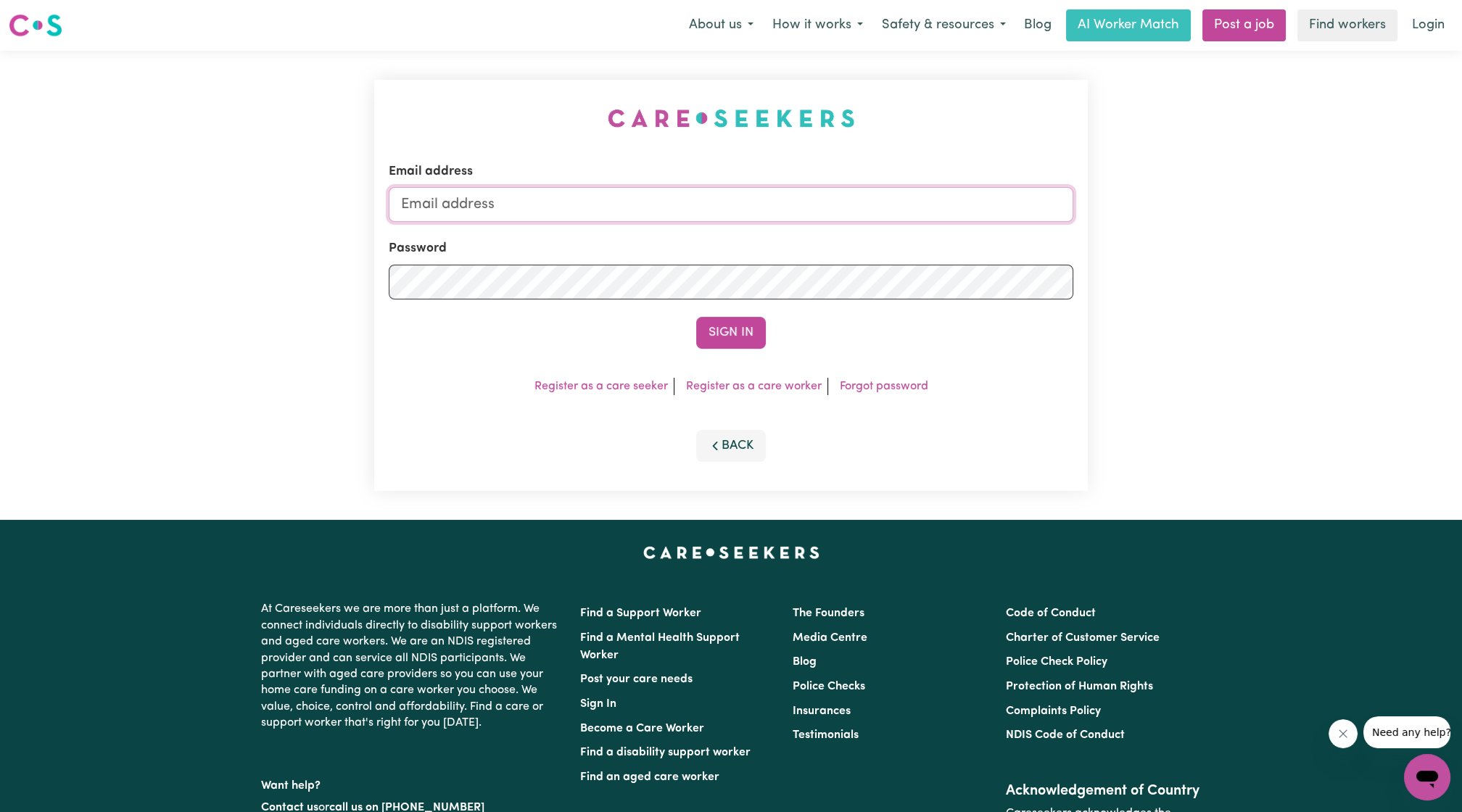
click at [759, 219] on input "Email address" at bounding box center [731, 204] width 684 height 35
drag, startPoint x: 473, startPoint y: 203, endPoint x: 839, endPoint y: 253, distance: 369.4
click at [839, 253] on form "Email address superuser~ethan@careseekers.com.au Password Sign In" at bounding box center [731, 255] width 684 height 186
type input "superuser~angiedong@careseekers.com.au"
click at [758, 310] on form "Email address superuser~angiedong@careseekers.com.au Password Sign In" at bounding box center [731, 255] width 684 height 186
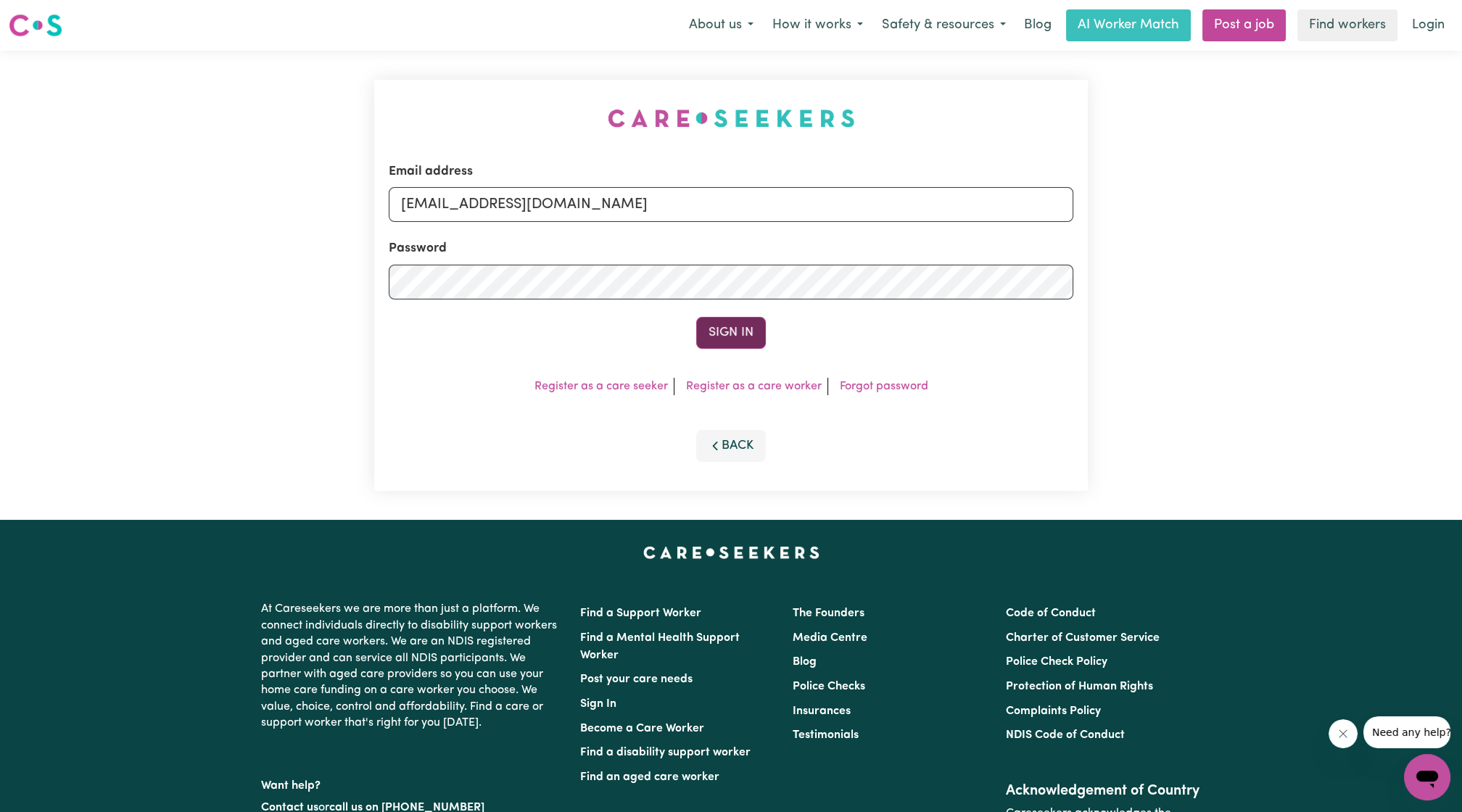
click at [754, 339] on button "Sign In" at bounding box center [731, 332] width 70 height 32
